Goal: Task Accomplishment & Management: Manage account settings

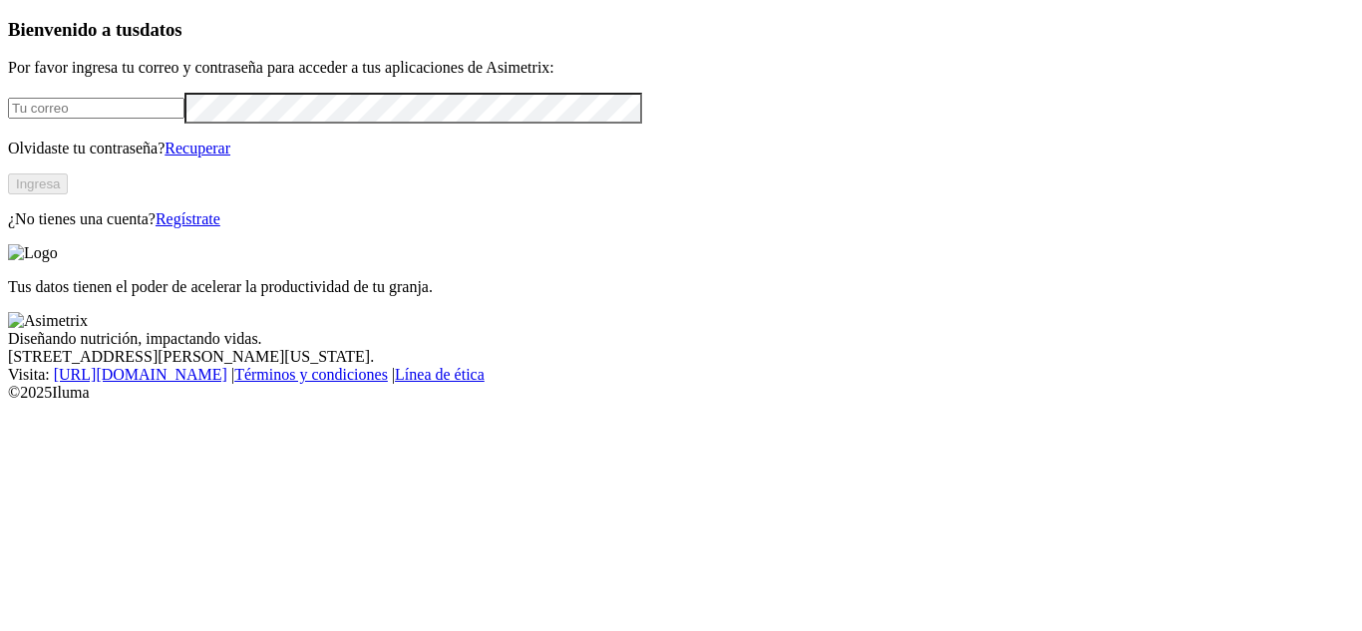
click at [68, 119] on input "email" at bounding box center [96, 108] width 177 height 21
click at [157, 119] on input "fprada@ecuaqi" at bounding box center [96, 108] width 177 height 21
type input "[EMAIL_ADDRESS][DOMAIN_NAME]"
click at [230, 157] on link "Recuperar" at bounding box center [198, 148] width 66 height 17
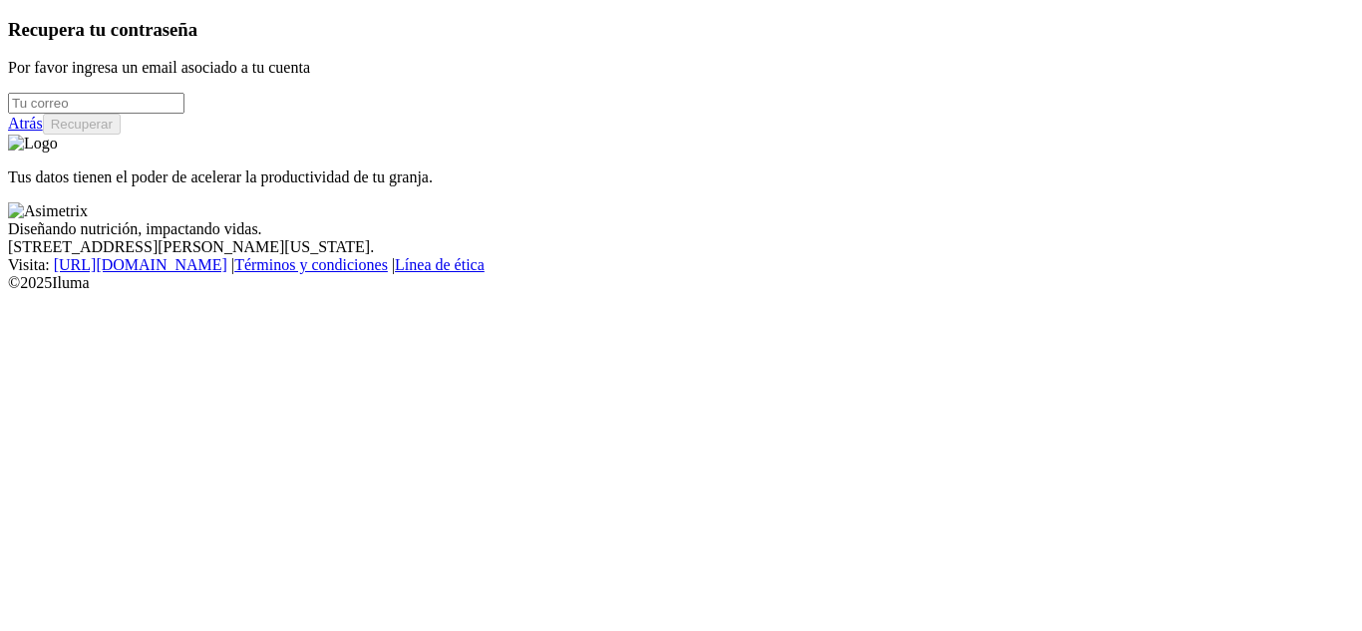
click at [63, 114] on input "email" at bounding box center [96, 103] width 177 height 21
click at [157, 114] on input "fprada@ecuaqi" at bounding box center [96, 103] width 177 height 21
type input "[EMAIL_ADDRESS][DOMAIN_NAME]"
click at [121, 135] on button "Recuperar" at bounding box center [82, 124] width 78 height 21
